Goal: Transaction & Acquisition: Purchase product/service

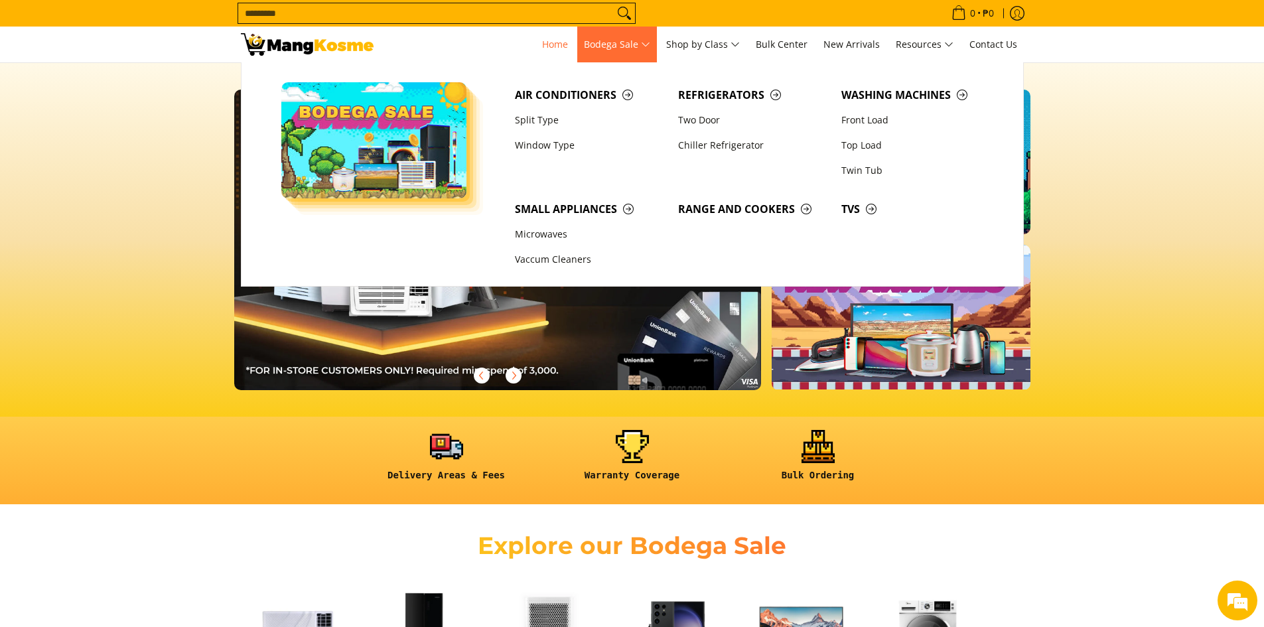
click at [646, 46] on span "Bodega Sale" at bounding box center [617, 44] width 66 height 17
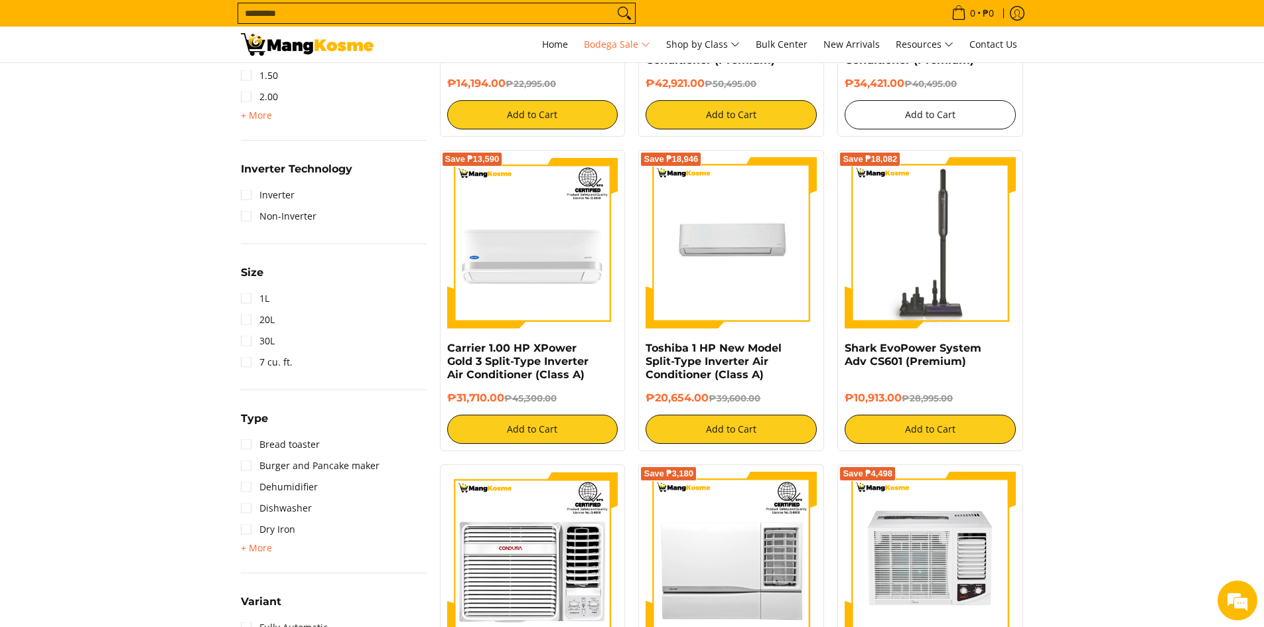
scroll to position [1173, 0]
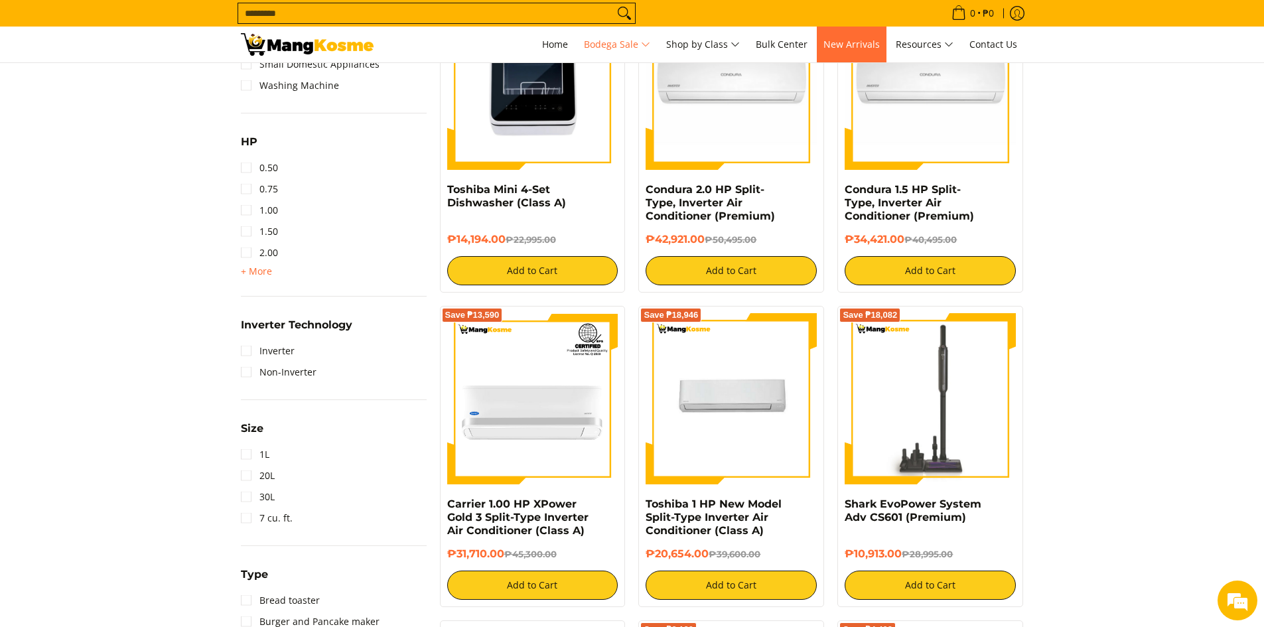
click at [869, 44] on span "New Arrivals" at bounding box center [851, 44] width 56 height 13
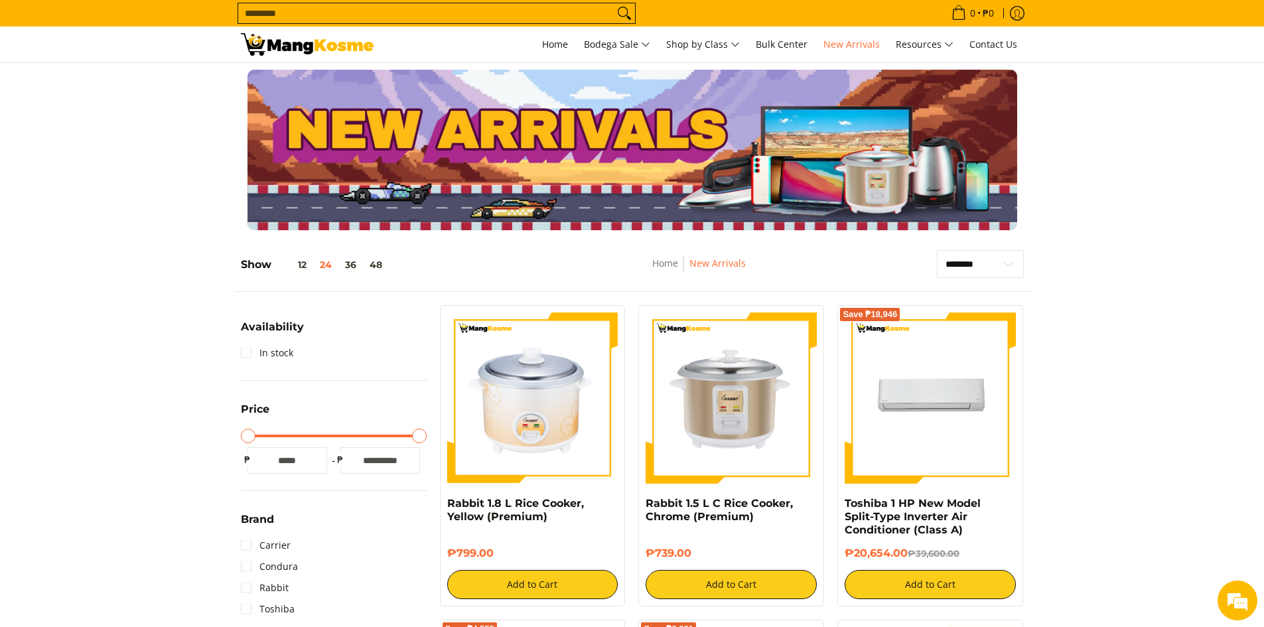
click at [549, 62] on div "0 Log in Create an Account" at bounding box center [632, 45] width 1264 height 36
click at [420, 16] on input "Search..." at bounding box center [425, 13] width 375 height 20
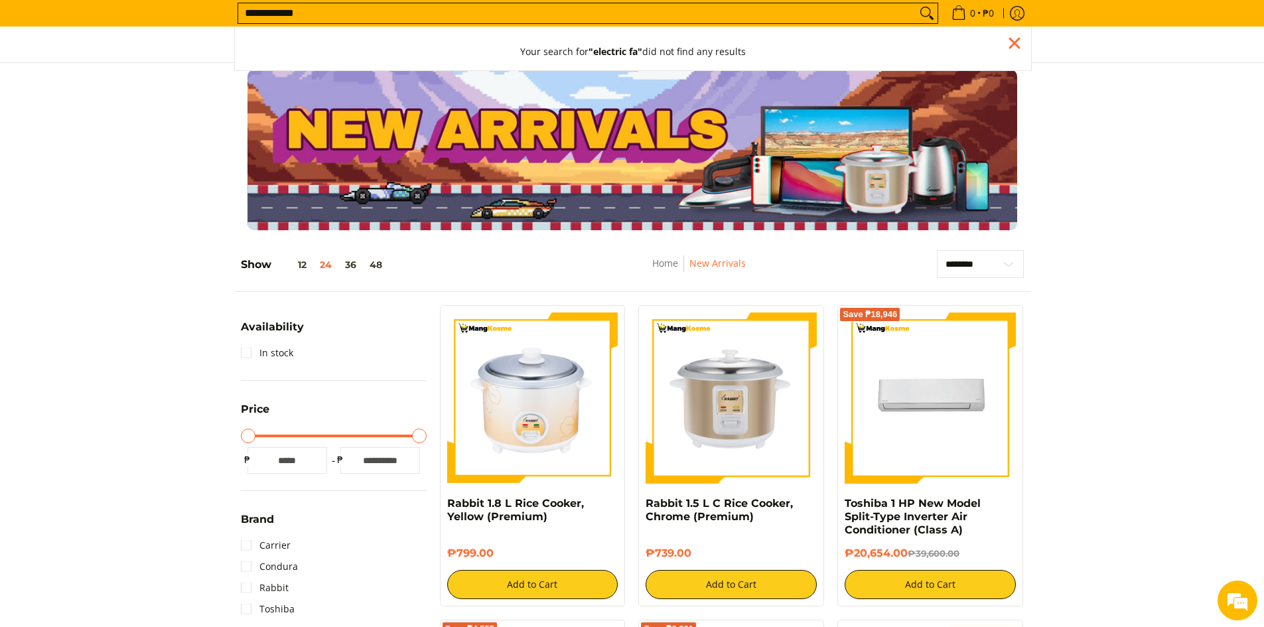
type input "**********"
click at [916, 3] on button "Search" at bounding box center [926, 13] width 21 height 20
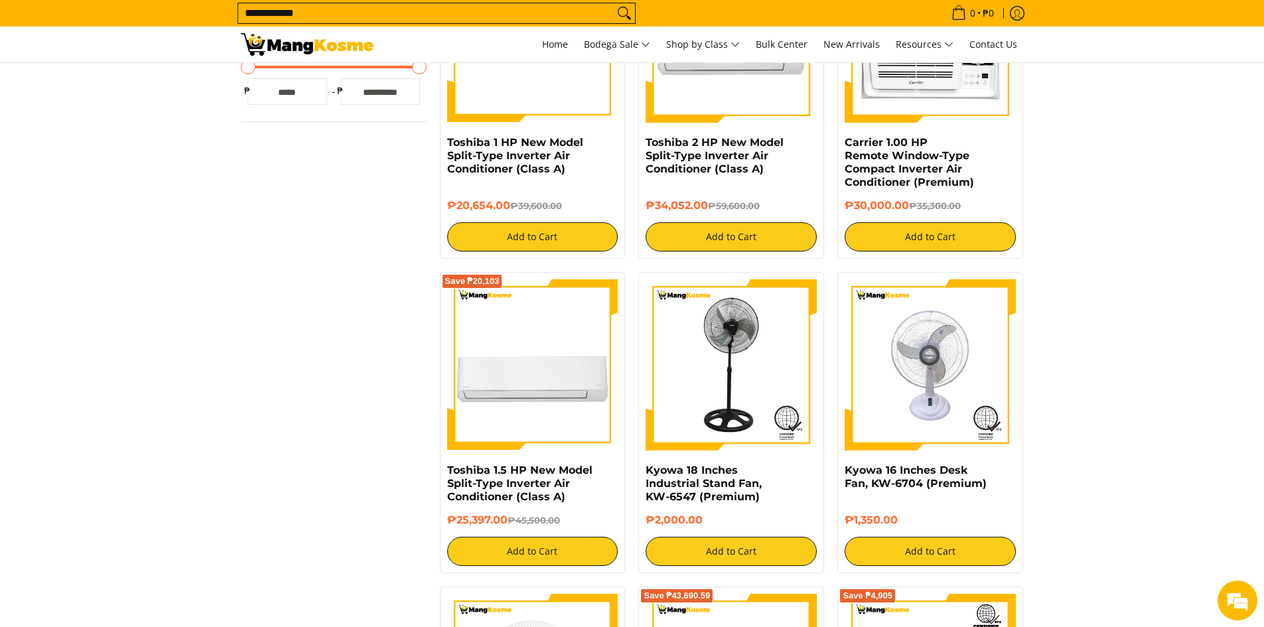
scroll to position [862, 0]
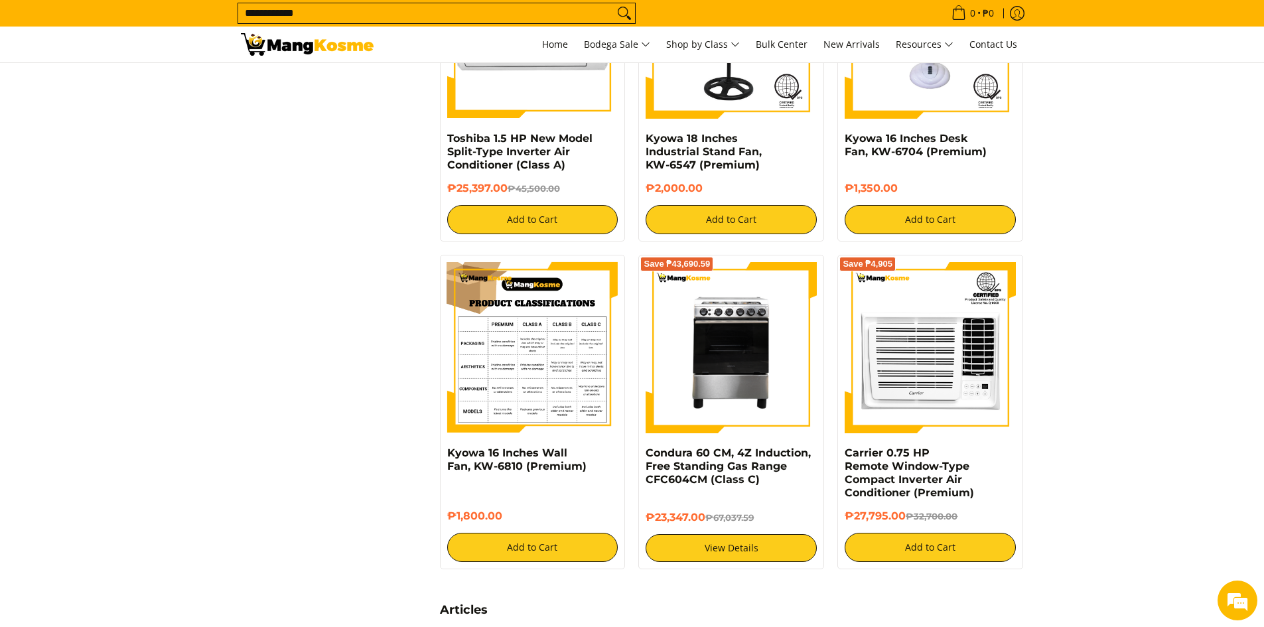
click at [540, 354] on img at bounding box center [532, 347] width 171 height 171
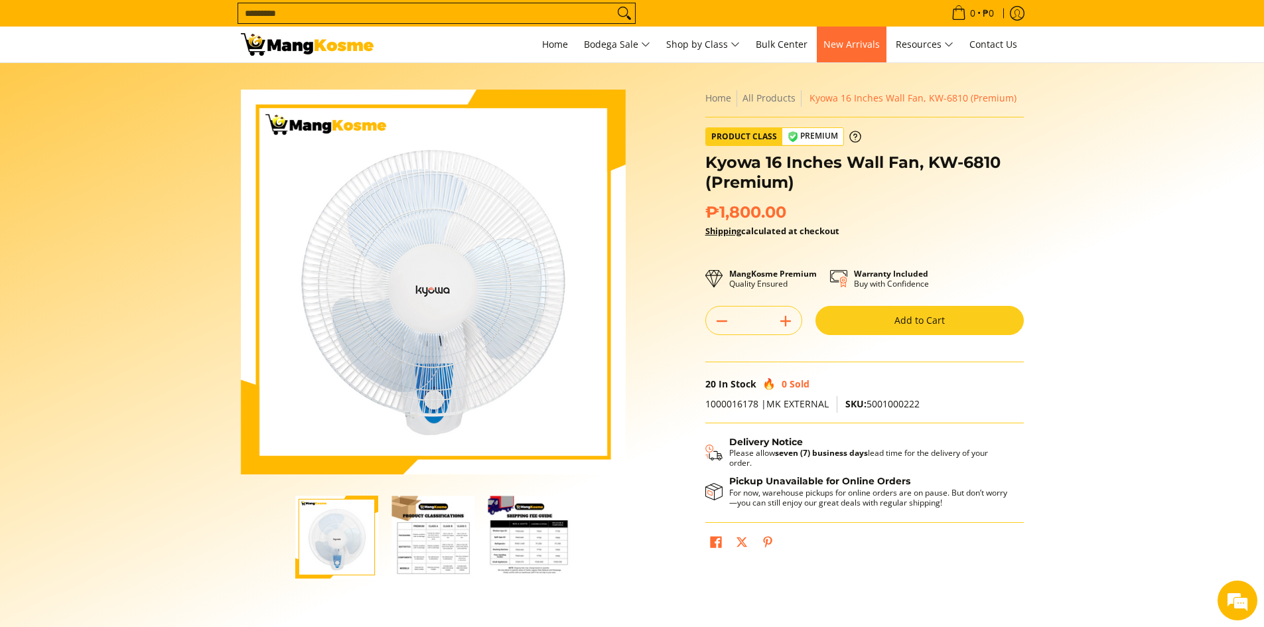
click at [862, 33] on link "New Arrivals" at bounding box center [852, 45] width 70 height 36
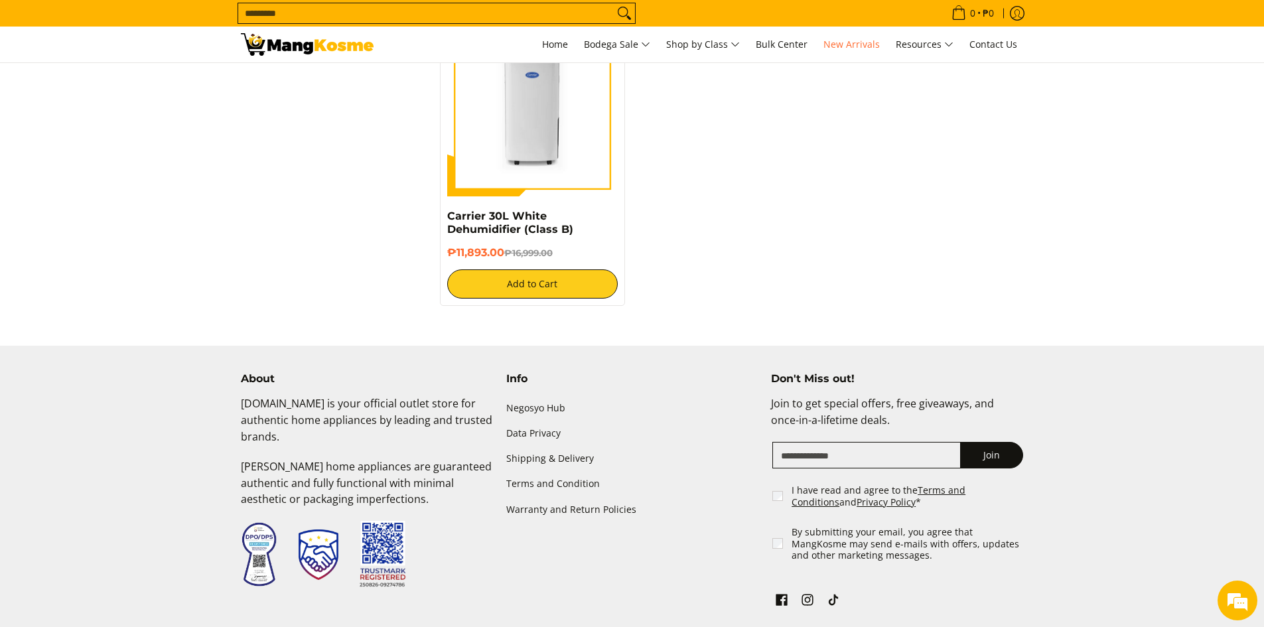
scroll to position [2578, 0]
